Goal: Task Accomplishment & Management: Use online tool/utility

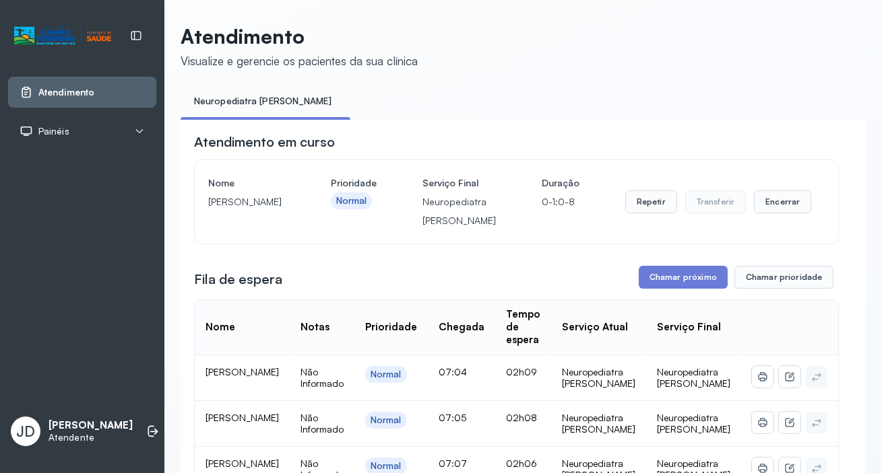
drag, startPoint x: 881, startPoint y: 1, endPoint x: 601, endPoint y: 62, distance: 286.1
click at [601, 62] on header "Atendimento Visualize e gerencie os pacientes da sua clínica" at bounding box center [522, 46] width 685 height 44
